Goal: Navigation & Orientation: Find specific page/section

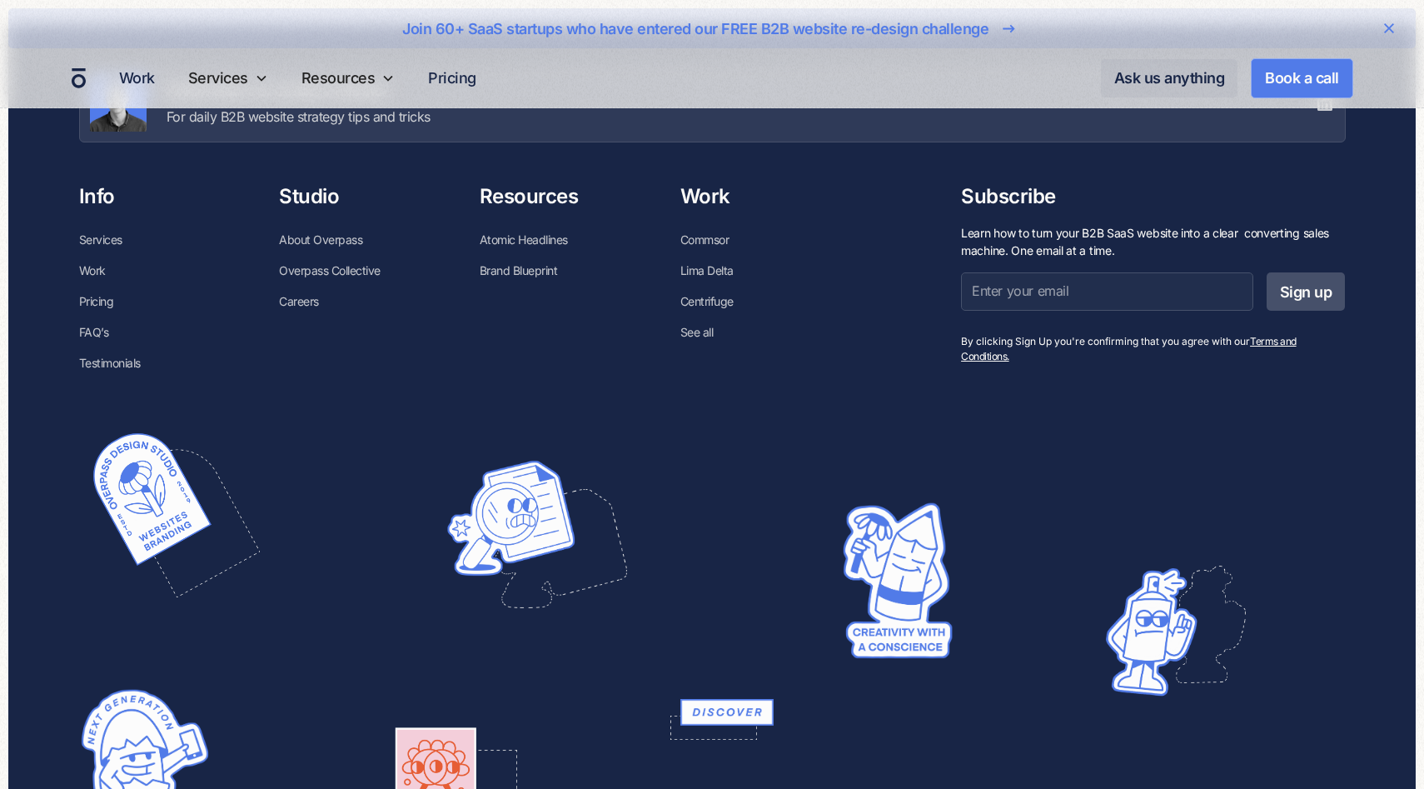
scroll to position [6343, 0]
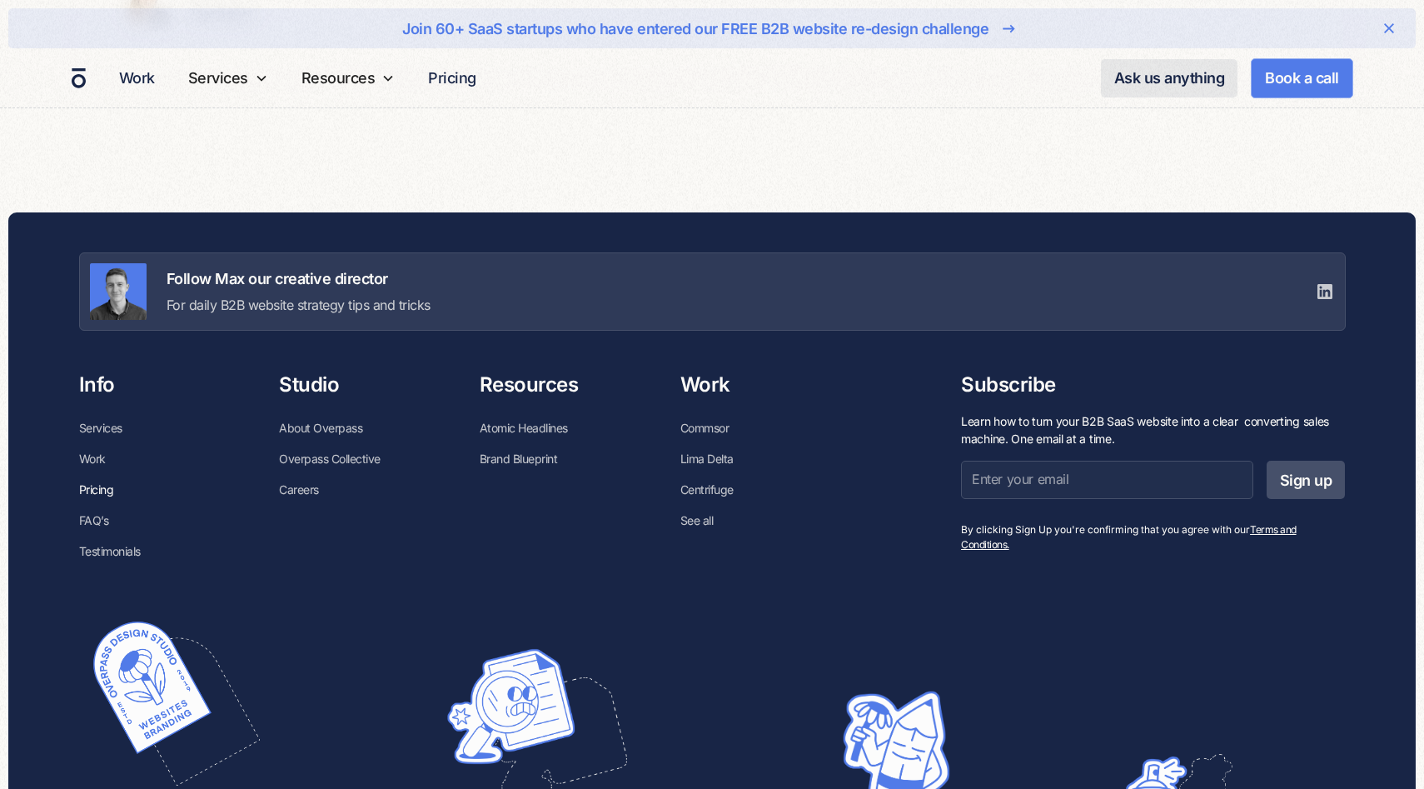
click at [97, 494] on link "Pricing" at bounding box center [96, 489] width 35 height 31
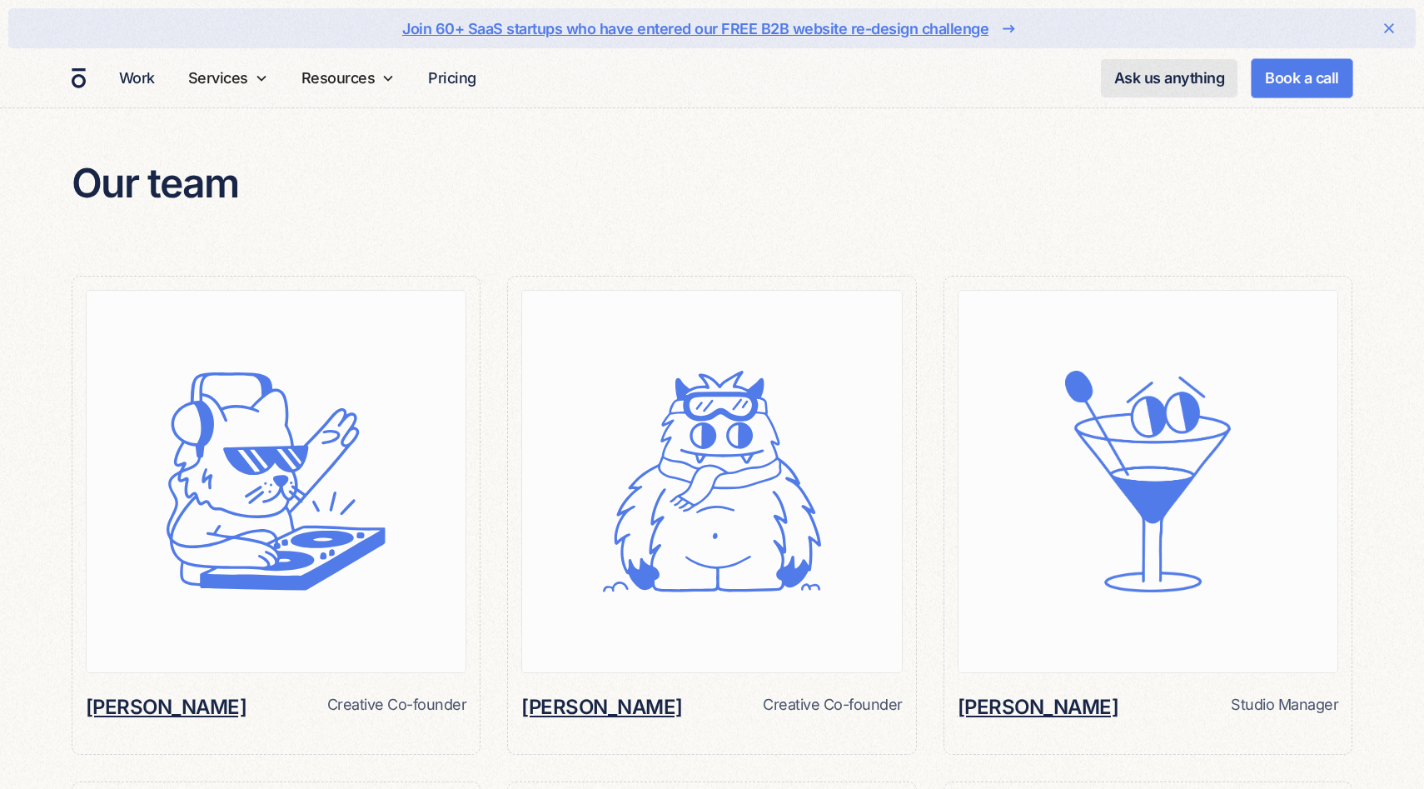
scroll to position [1246, 0]
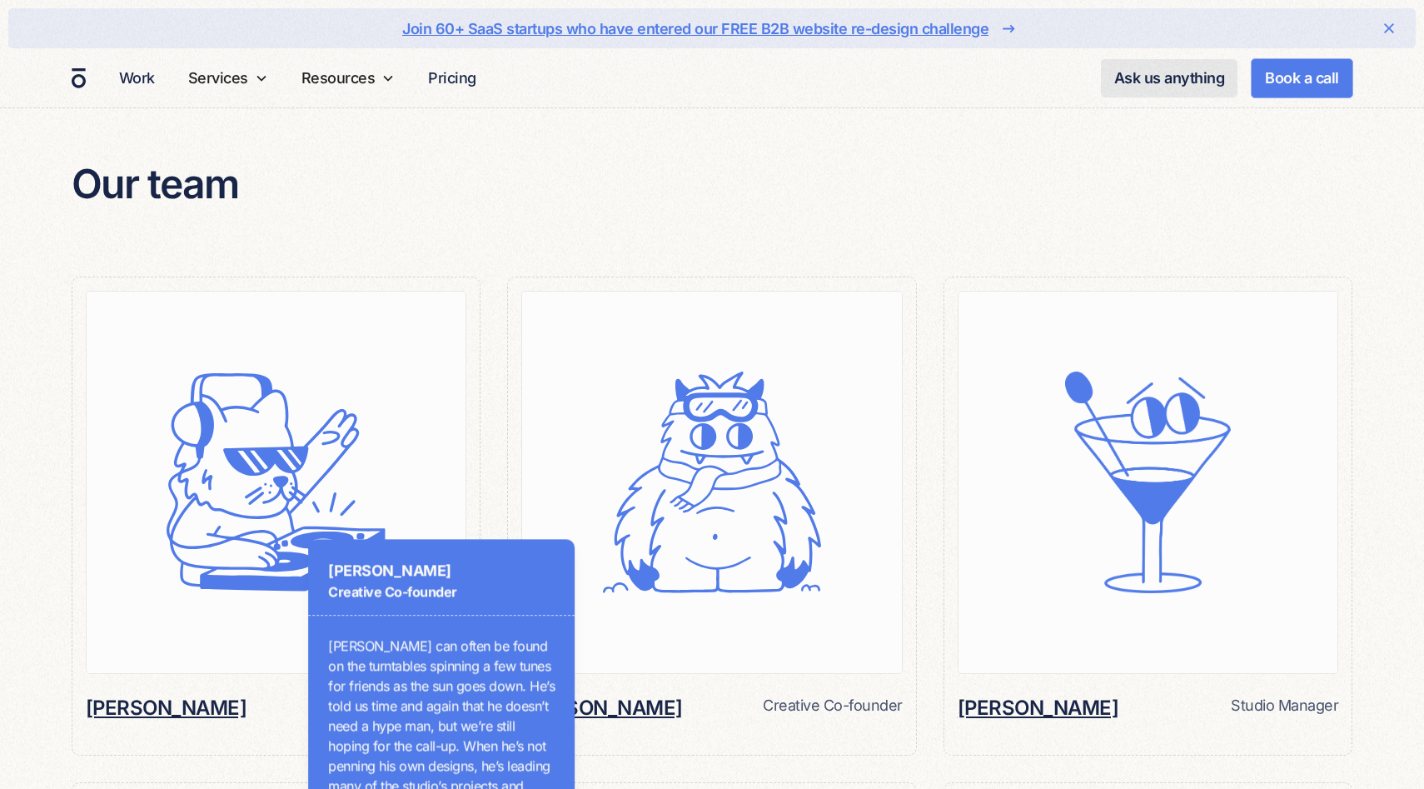
click at [159, 694] on h6 "[PERSON_NAME]" at bounding box center [167, 708] width 162 height 28
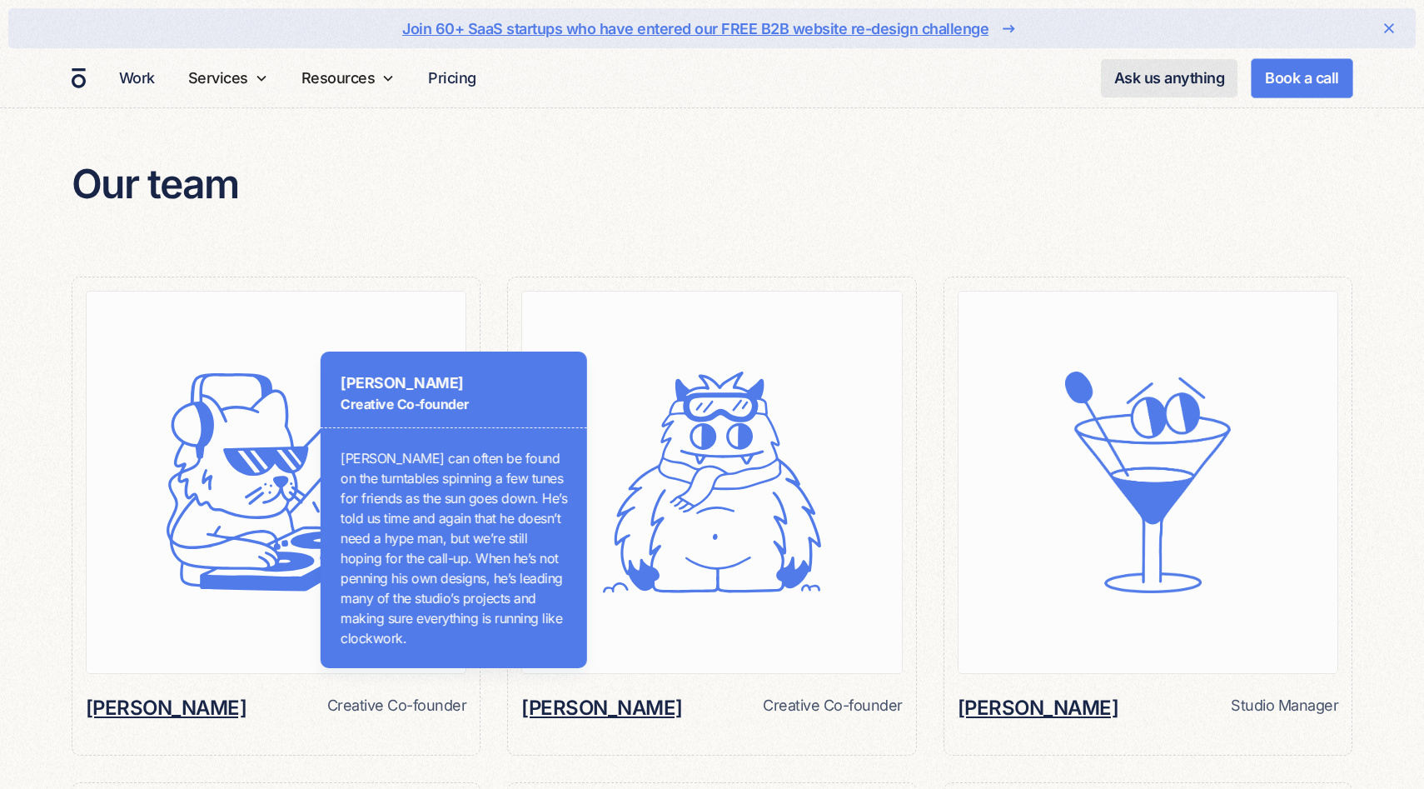
click at [272, 464] on div "[PERSON_NAME] Creative Co-founder [PERSON_NAME] can often be found on the turnt…" at bounding box center [555, 394] width 712 height 789
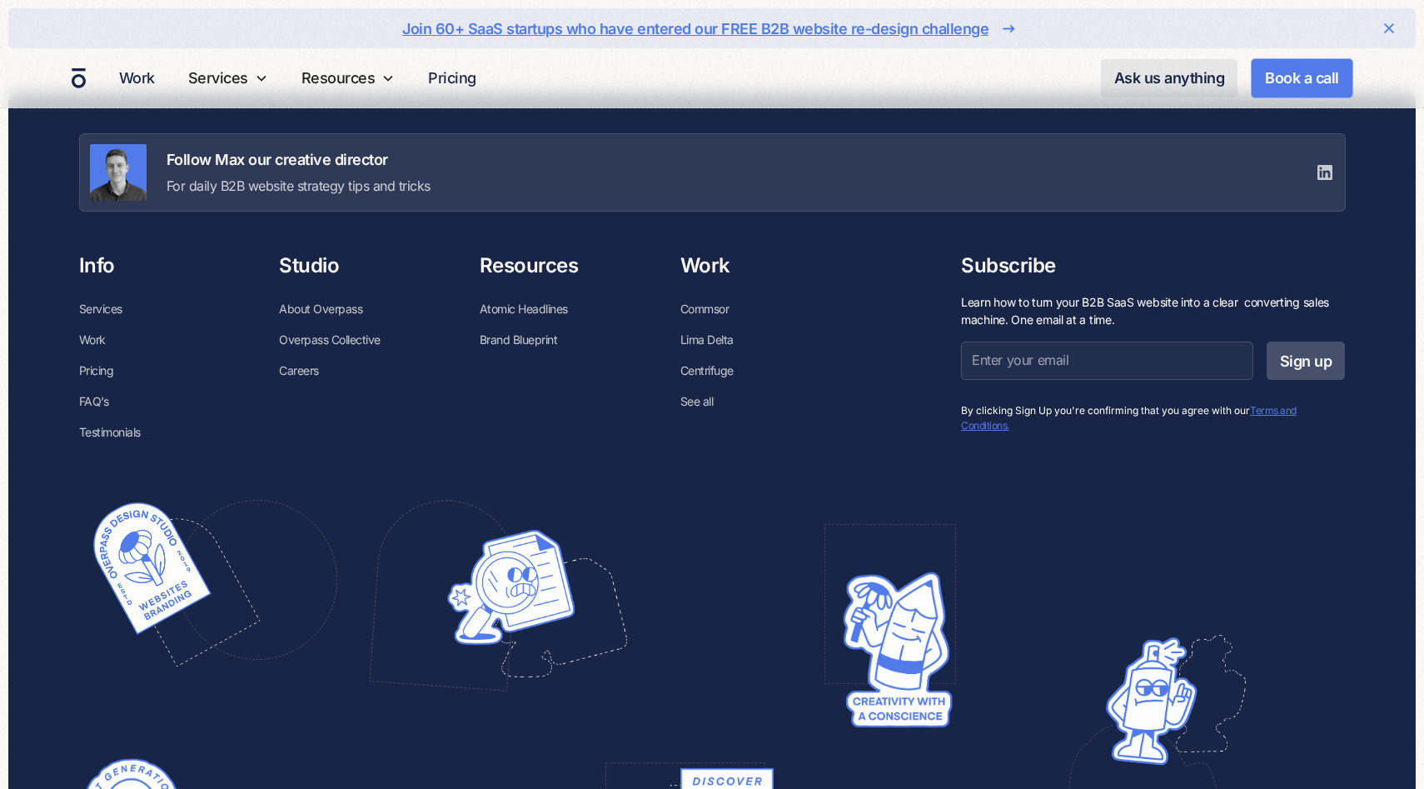
scroll to position [5919, 0]
